Goal: Task Accomplishment & Management: Manage account settings

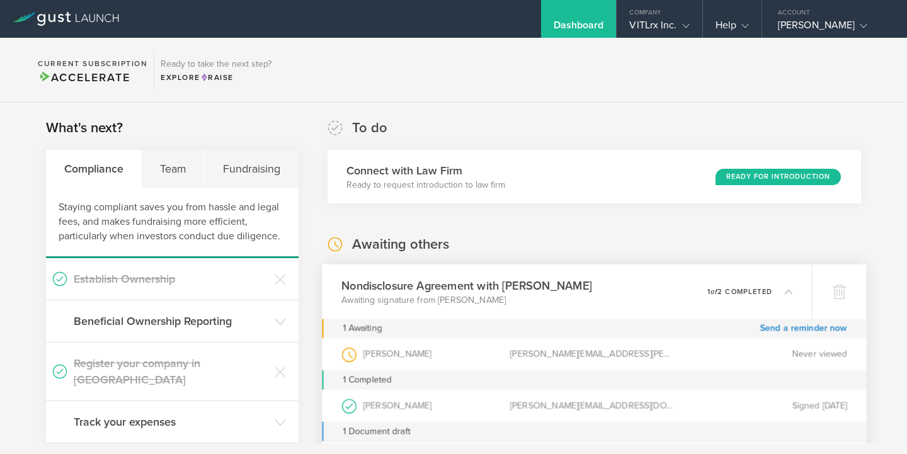
scroll to position [71, 0]
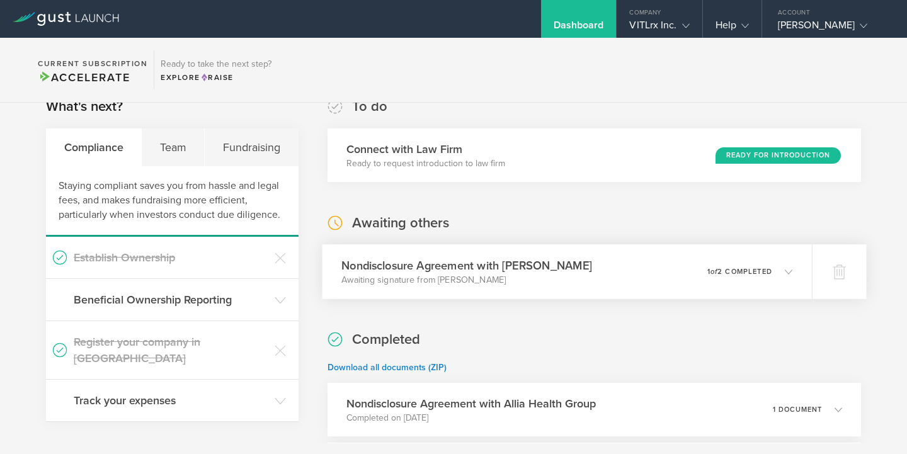
scroll to position [23, 0]
click at [686, 19] on gust-icon at bounding box center [683, 25] width 13 height 13
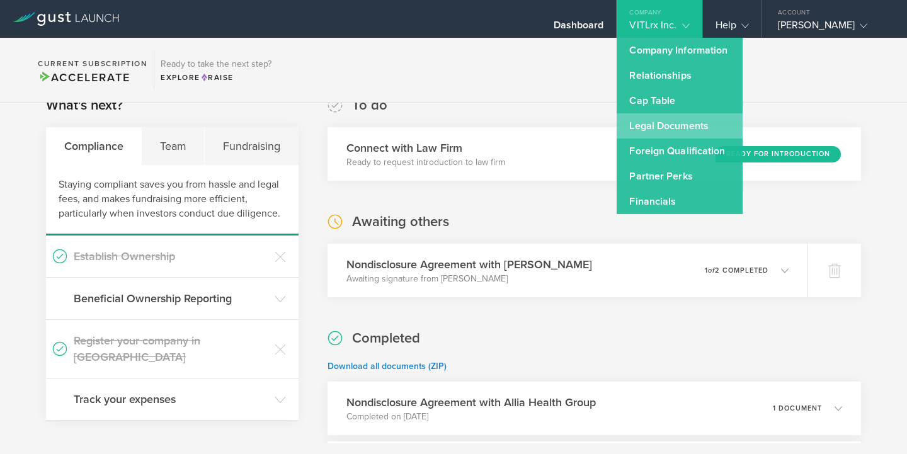
click at [683, 130] on link "Legal Documents" at bounding box center [679, 125] width 126 height 25
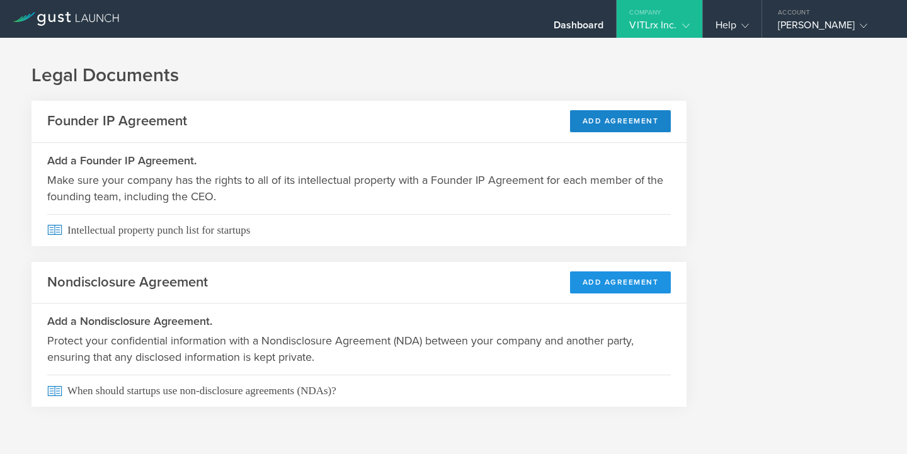
click at [606, 285] on button "Add Agreement" at bounding box center [620, 282] width 101 height 22
click at [585, 26] on div "Dashboard" at bounding box center [578, 28] width 50 height 19
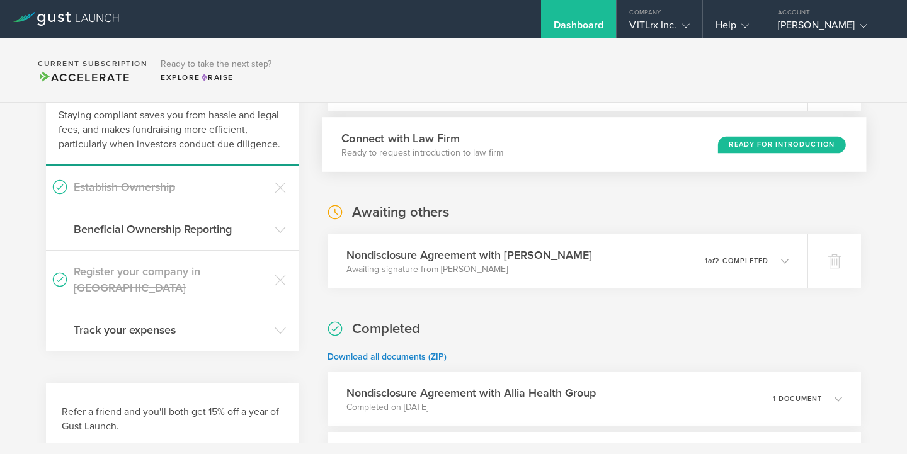
scroll to position [93, 0]
click at [534, 248] on h3 "Nondisclosure Agreement with [PERSON_NAME]" at bounding box center [466, 254] width 251 height 17
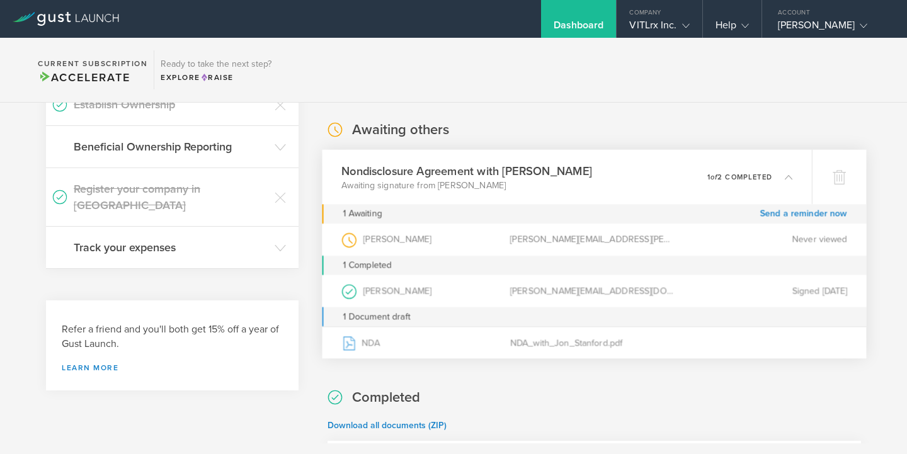
scroll to position [175, 0]
